Goal: Obtain resource: Obtain resource

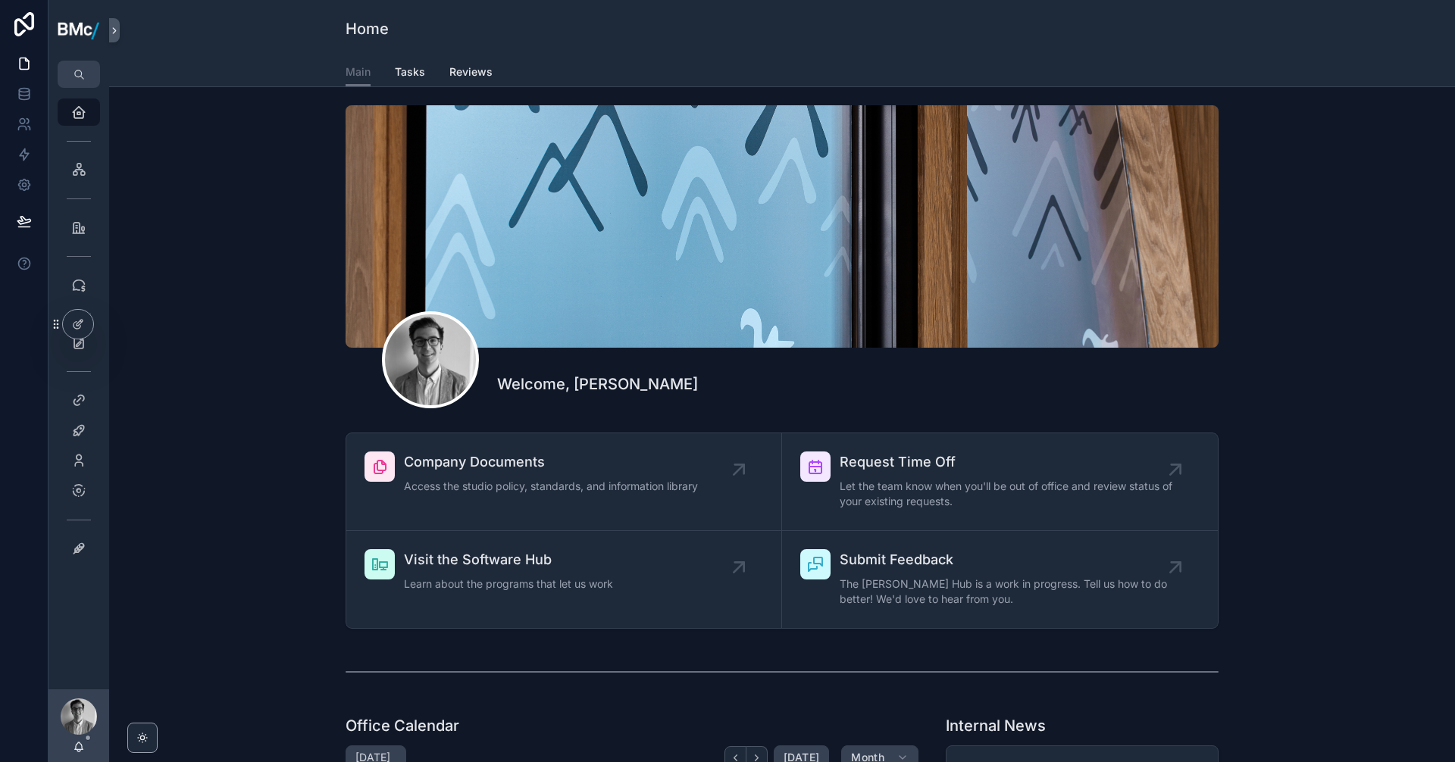
click at [76, 241] on div "Project Database" at bounding box center [79, 227] width 61 height 30
click at [75, 231] on icon "scrollable content" at bounding box center [78, 227] width 15 height 15
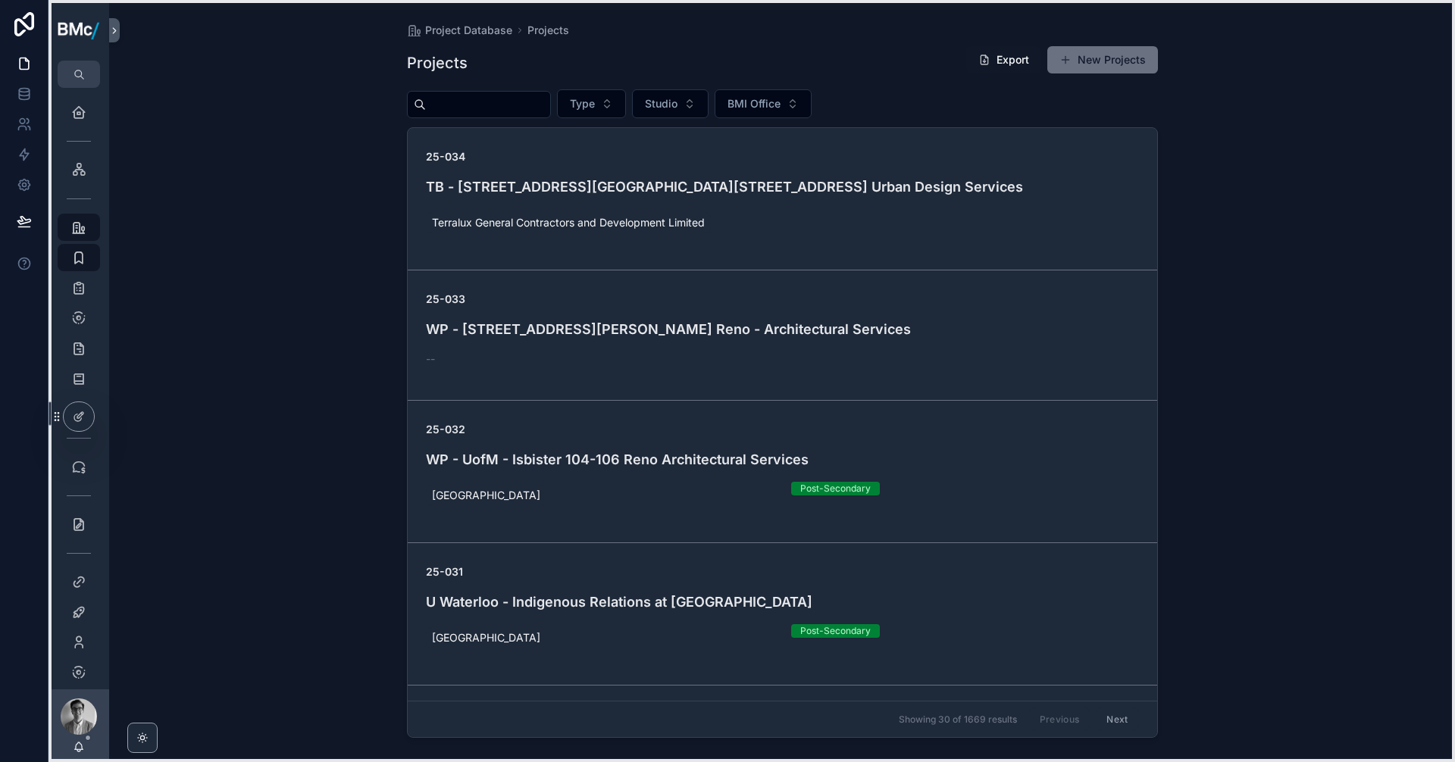
drag, startPoint x: 55, startPoint y: 328, endPoint x: 51, endPoint y: 463, distance: 135.0
click at [51, 423] on icon at bounding box center [57, 417] width 12 height 12
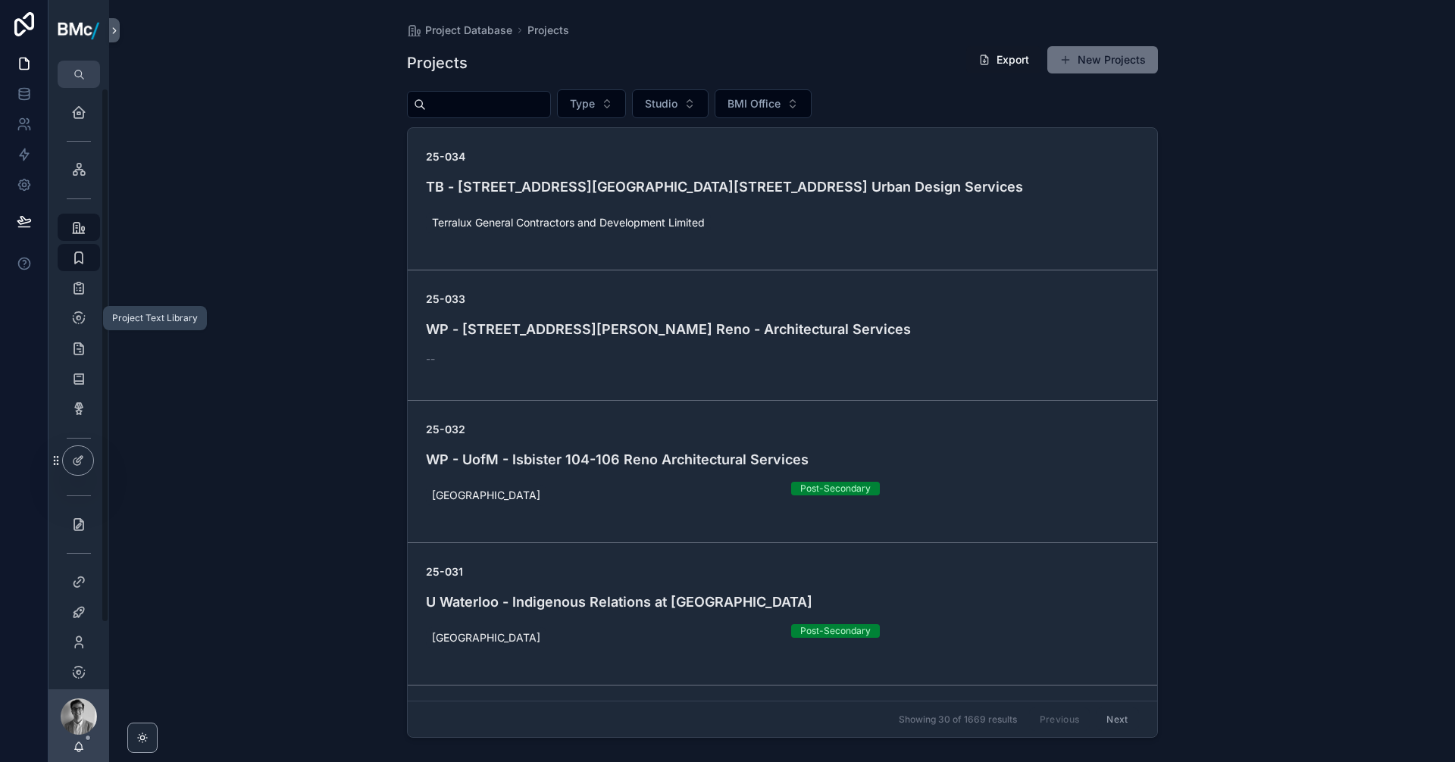
click at [77, 321] on icon "scrollable content" at bounding box center [78, 318] width 15 height 15
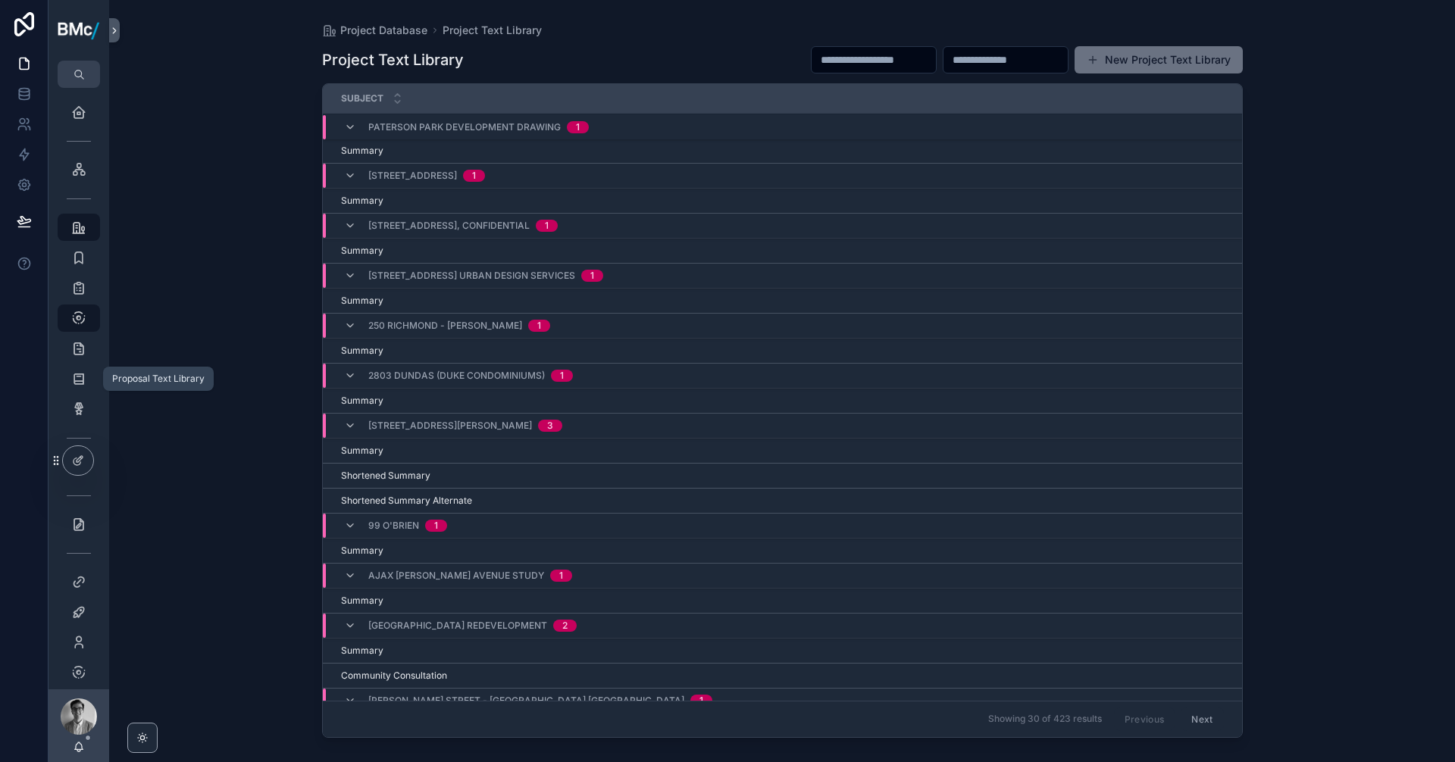
click at [79, 373] on icon "scrollable content" at bounding box center [78, 378] width 15 height 15
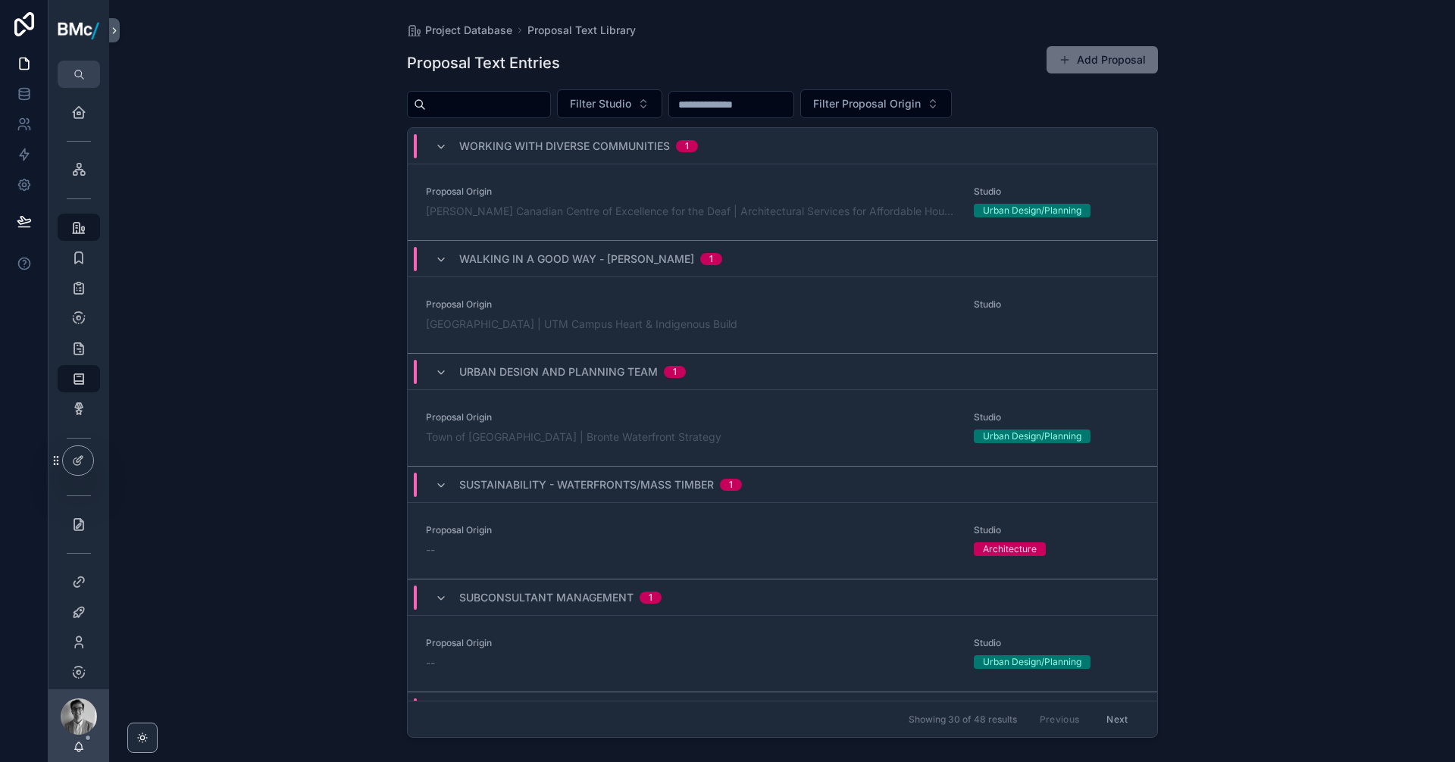
click at [586, 528] on span "Proposal Origin" at bounding box center [691, 530] width 531 height 12
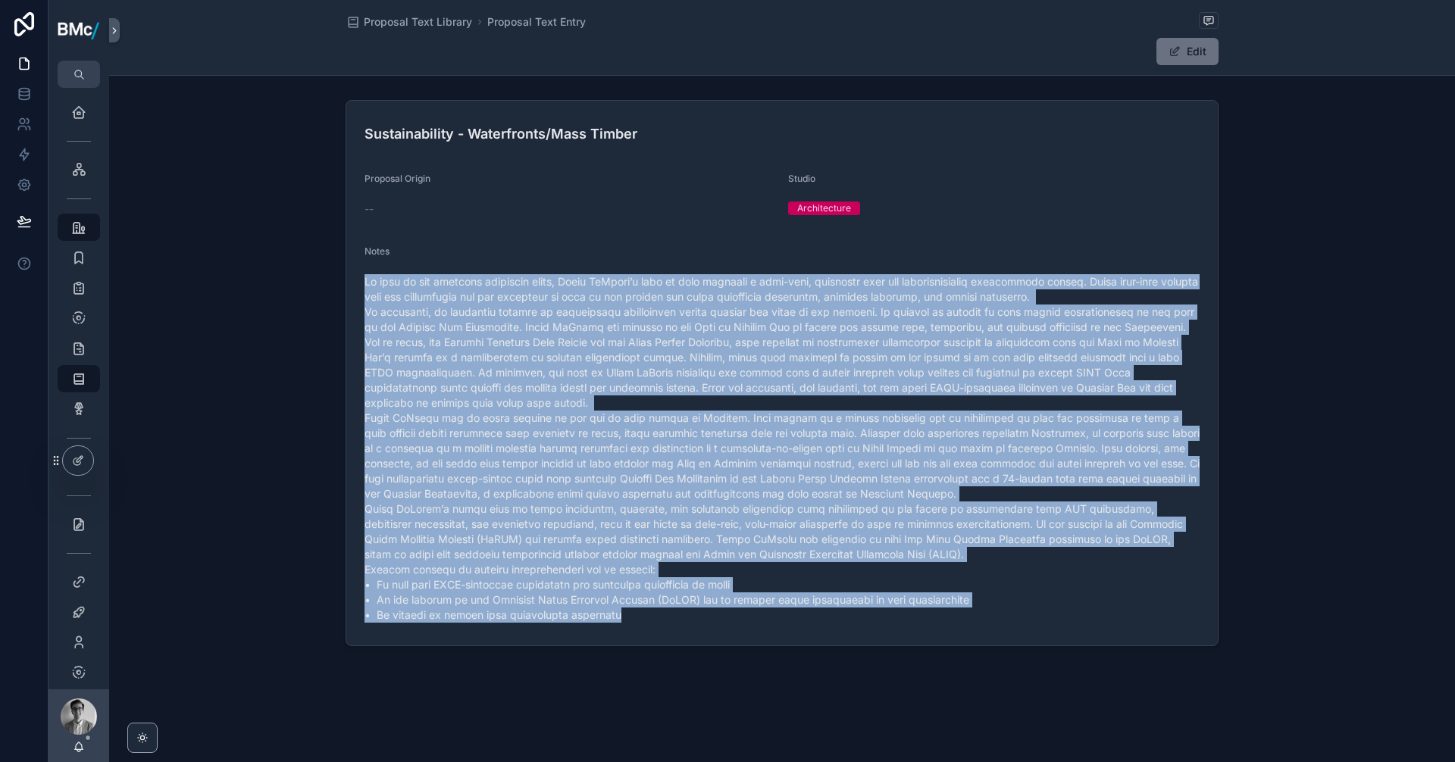
drag, startPoint x: 615, startPoint y: 615, endPoint x: 362, endPoint y: 283, distance: 418.1
click at [362, 283] on form "Sustainability - Waterfronts/Mass Timber Proposal Origin -- Studio Architecture…" at bounding box center [782, 373] width 872 height 545
copy span "Lo ipsu do sit ametcons adipiscin elits, Doeiu TeMpori’u labo et dolo magnaali …"
